Goal: Navigation & Orientation: Find specific page/section

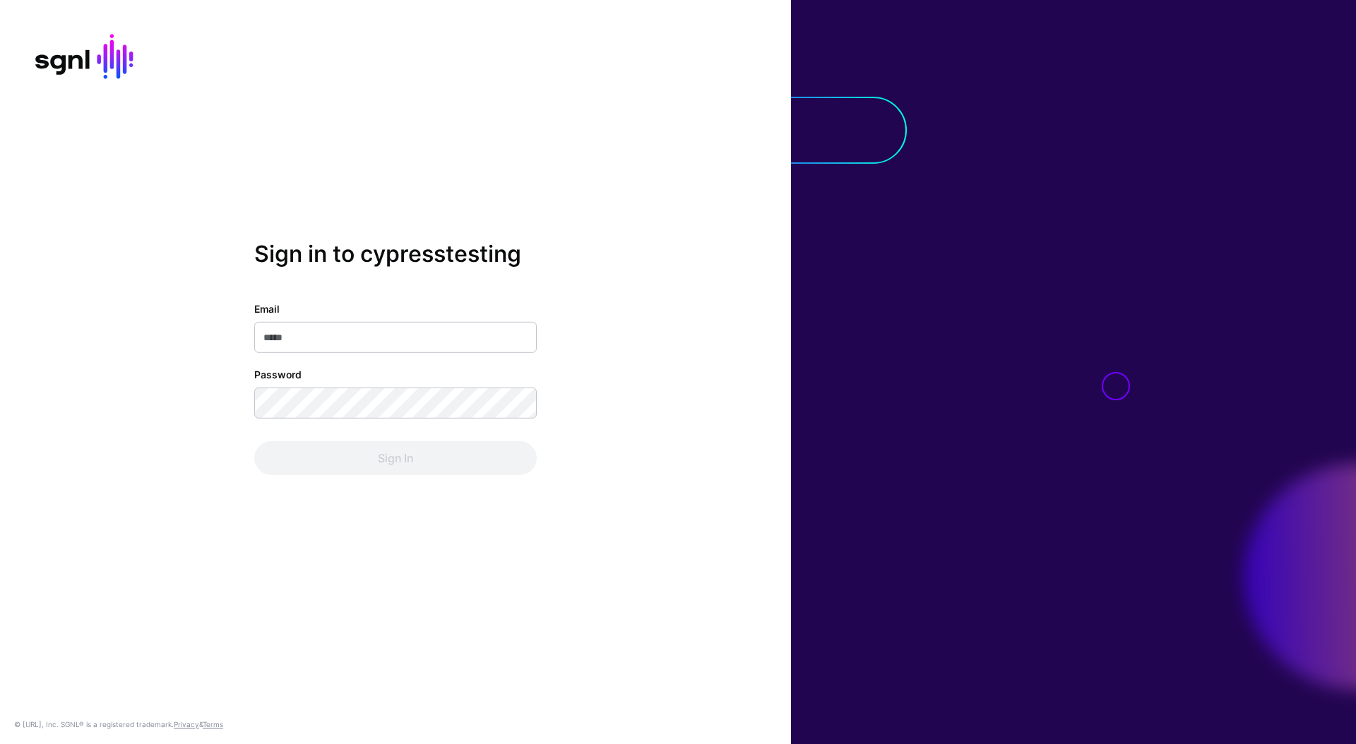
click at [418, 334] on input "Email" at bounding box center [395, 337] width 282 height 31
type input "**********"
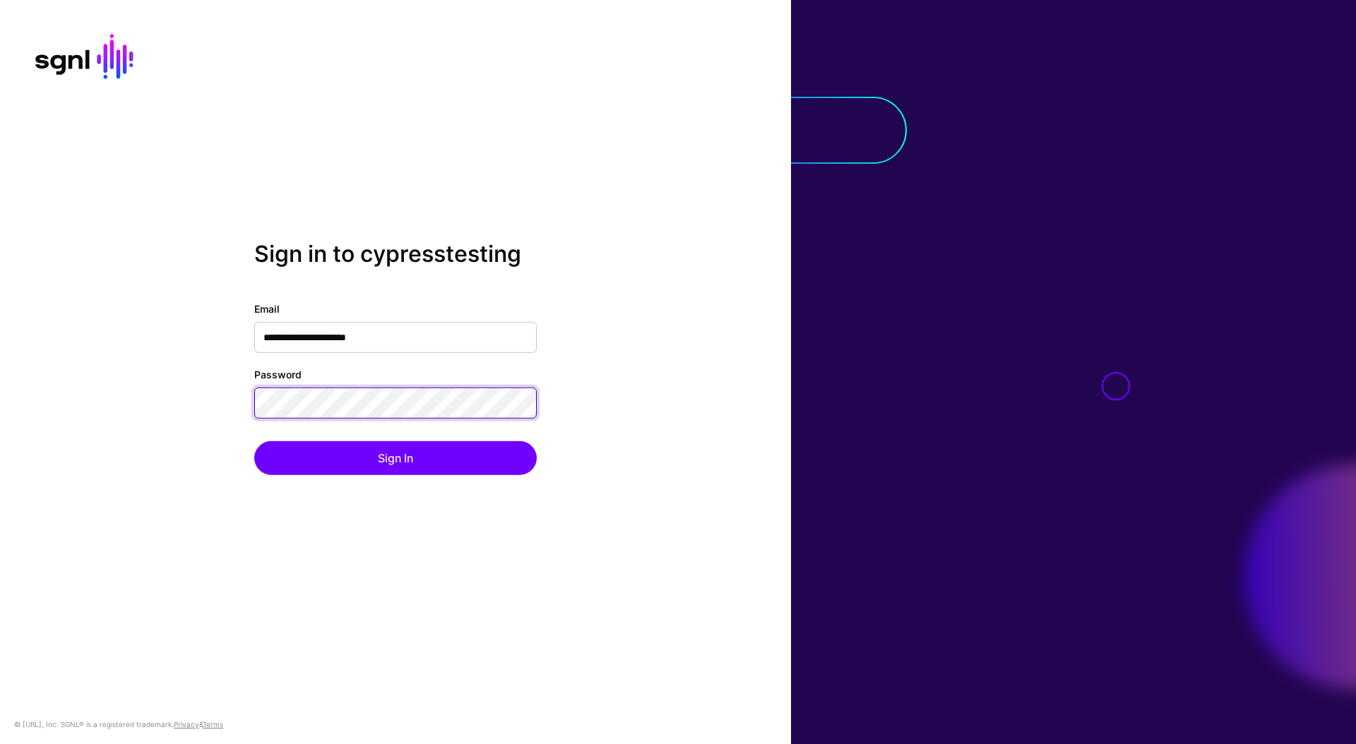
click at [254, 441] on button "Sign In" at bounding box center [395, 458] width 282 height 34
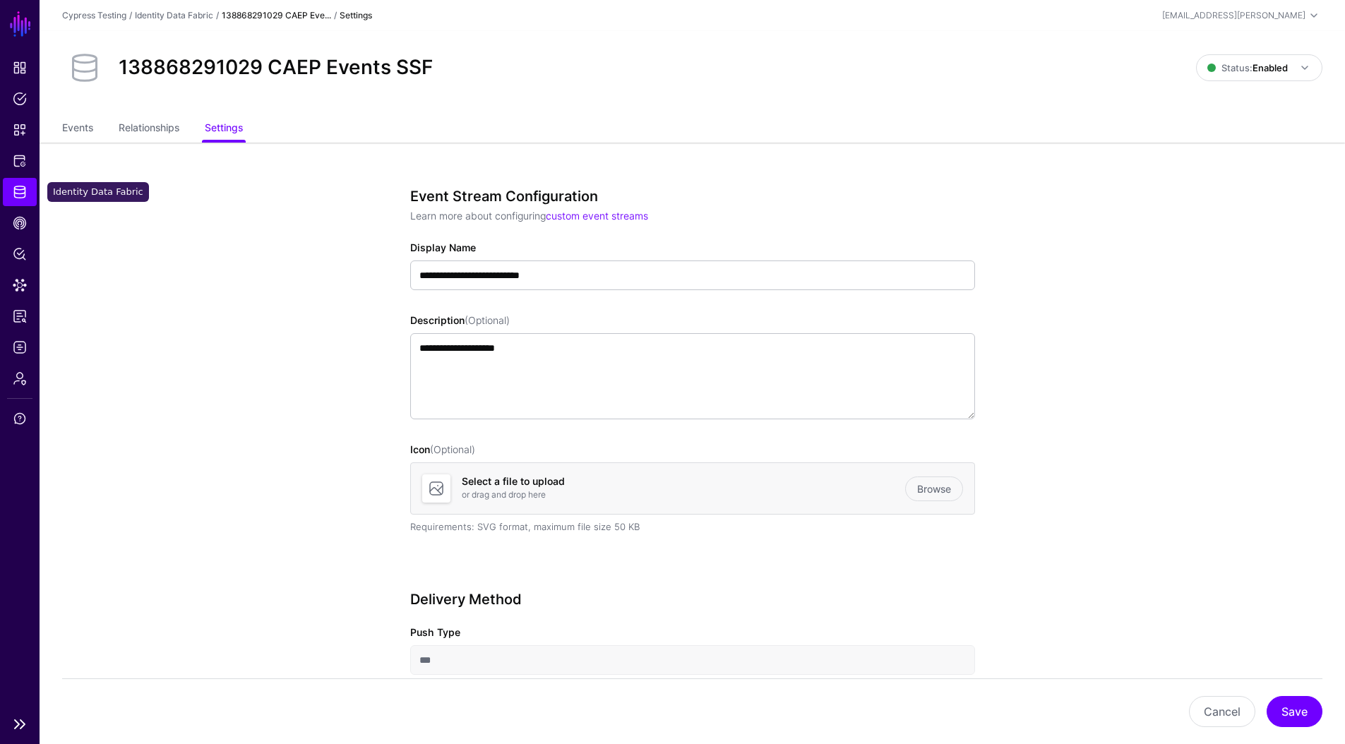
click at [25, 191] on span "Identity Data Fabric" at bounding box center [20, 192] width 14 height 14
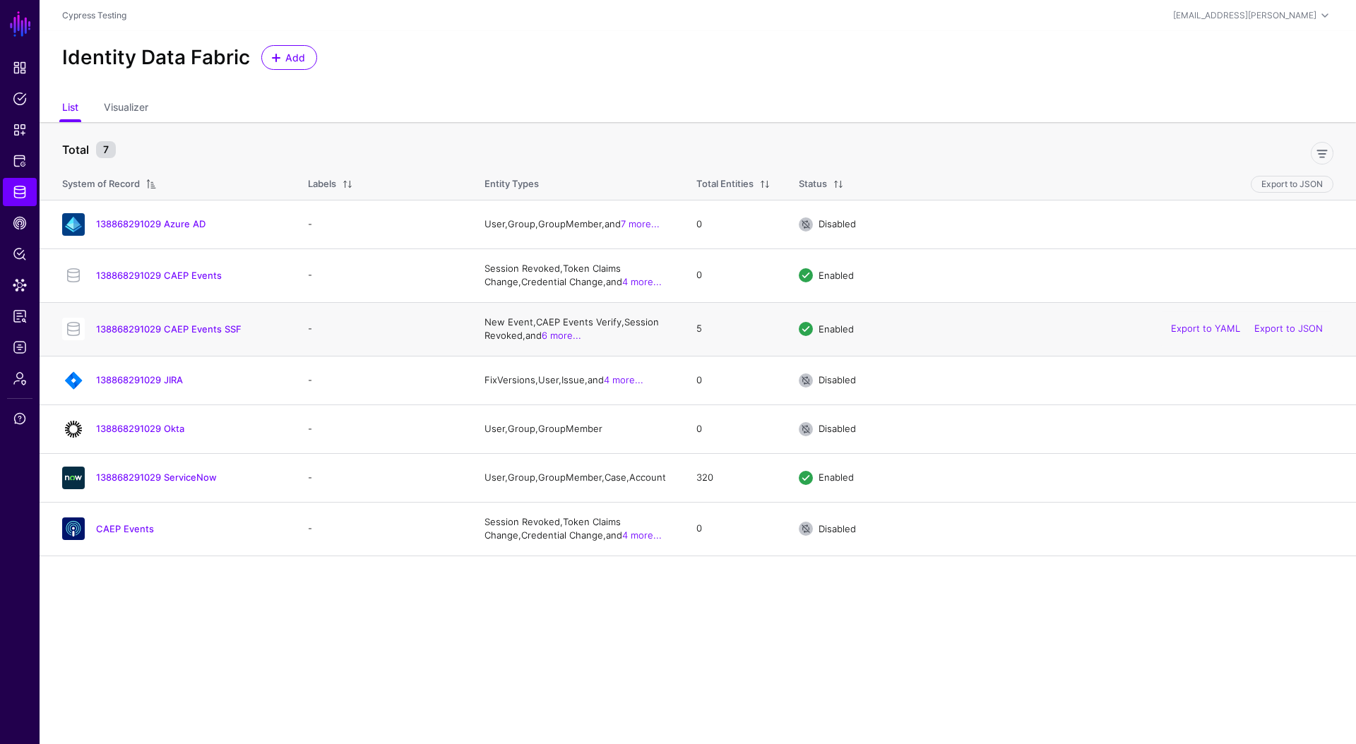
click at [157, 314] on td "138868291029 CAEP Events SSF" at bounding box center [167, 329] width 254 height 54
click at [167, 326] on link "138868291029 CAEP Events SSF" at bounding box center [168, 328] width 145 height 11
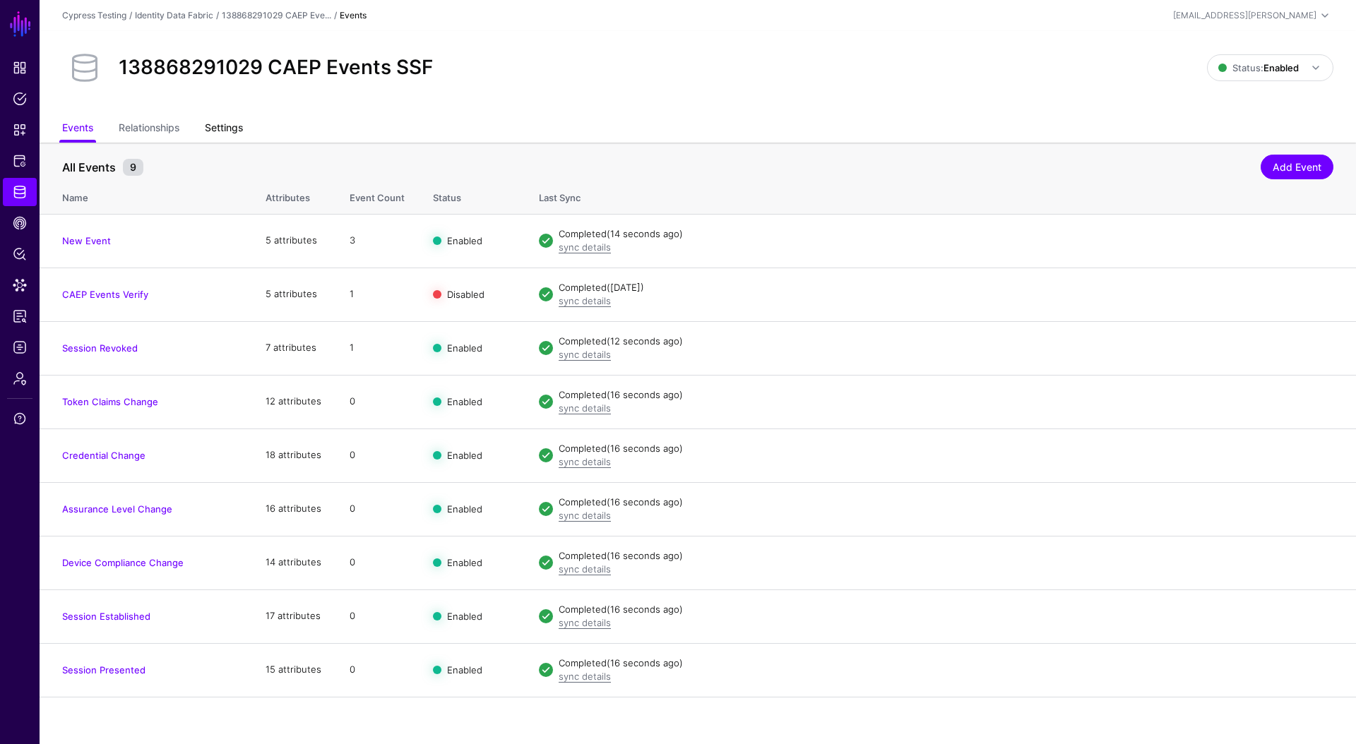
click at [228, 130] on link "Settings" at bounding box center [224, 129] width 38 height 27
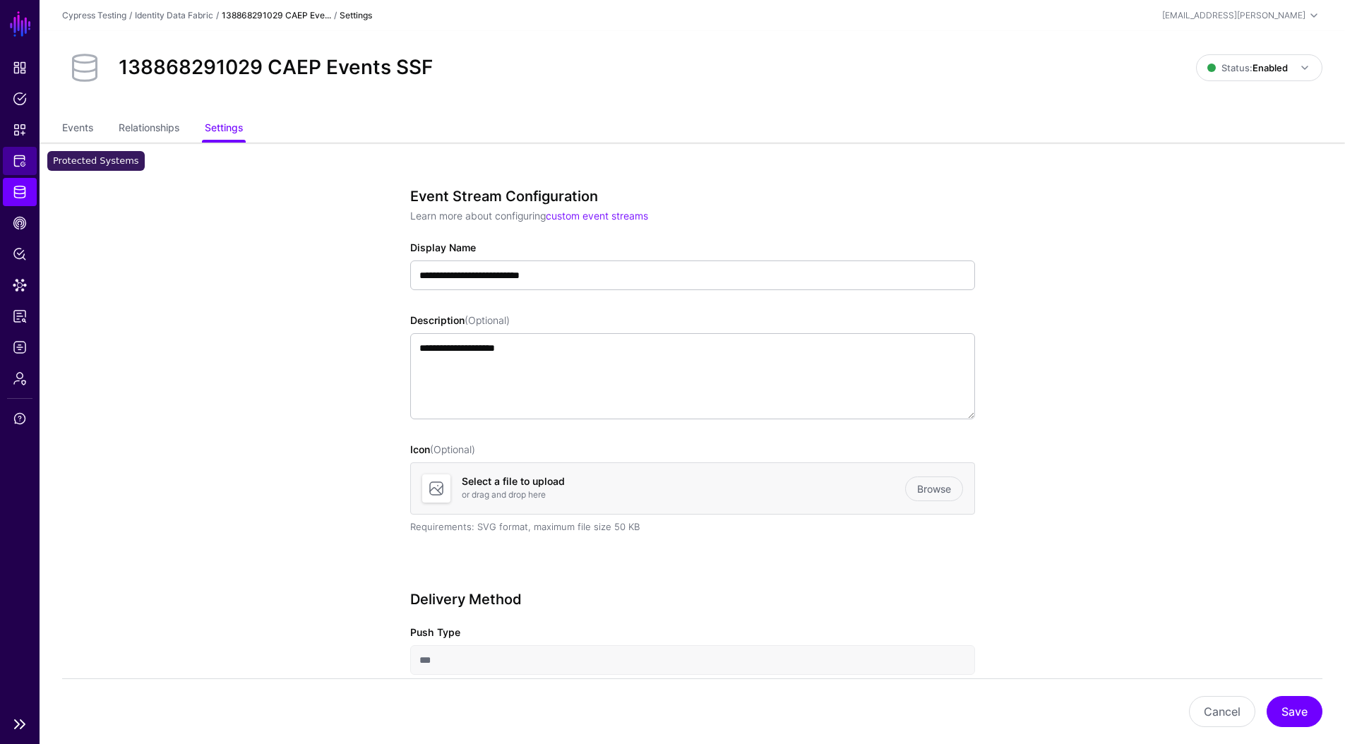
click at [18, 163] on span "Protected Systems" at bounding box center [20, 161] width 14 height 14
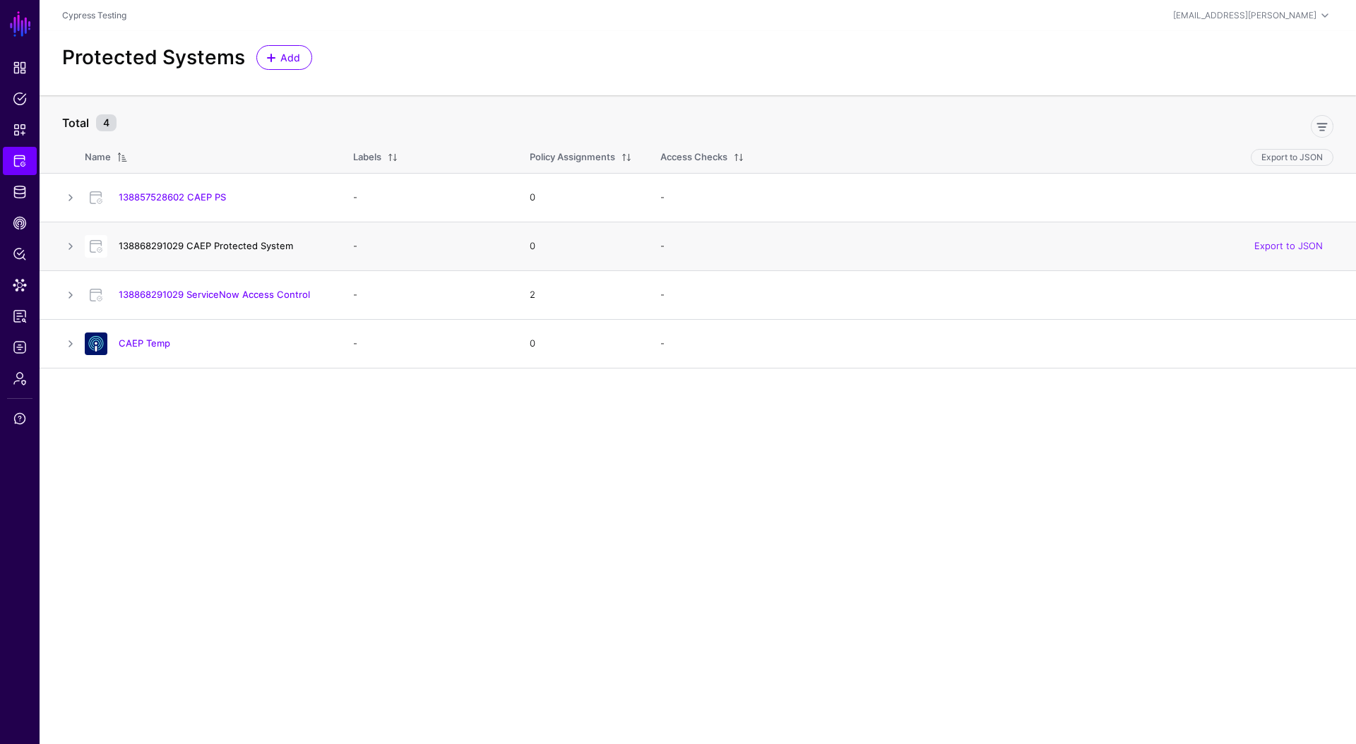
click at [210, 241] on link "138868291029 CAEP Protected System" at bounding box center [206, 245] width 174 height 11
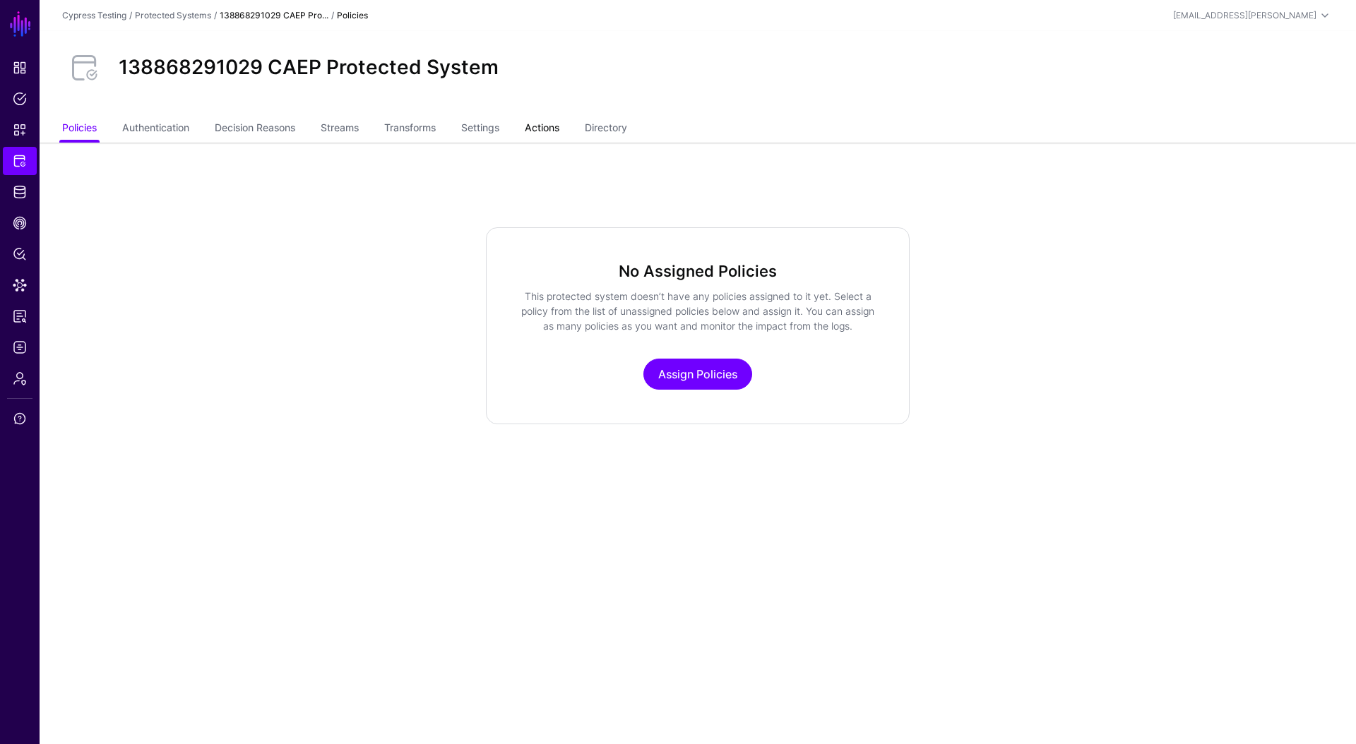
click at [545, 125] on link "Actions" at bounding box center [542, 129] width 35 height 27
